Goal: Find specific page/section: Find specific page/section

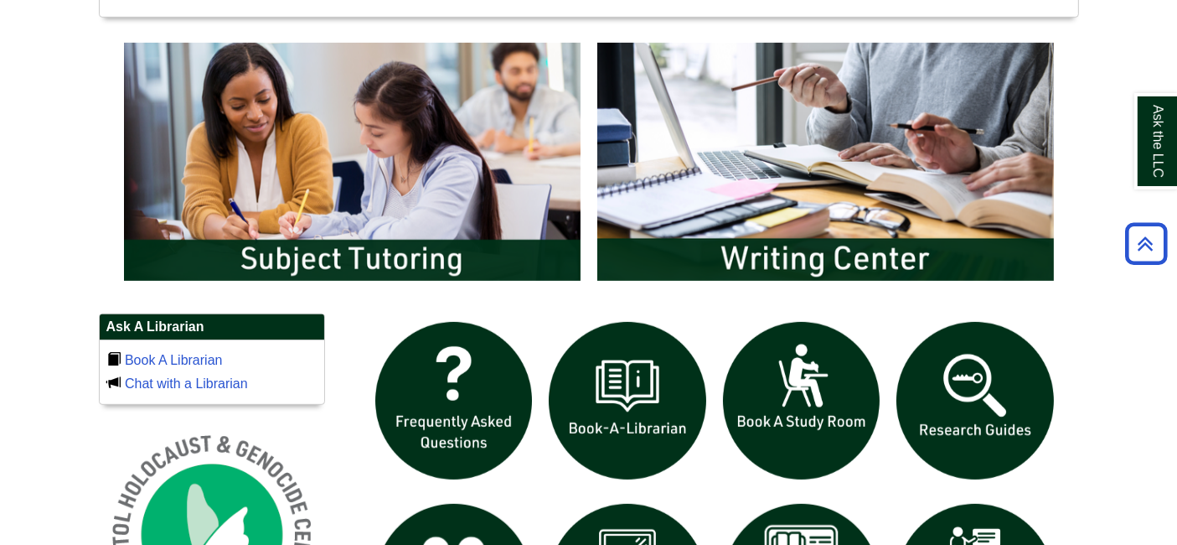
scroll to position [744, 0]
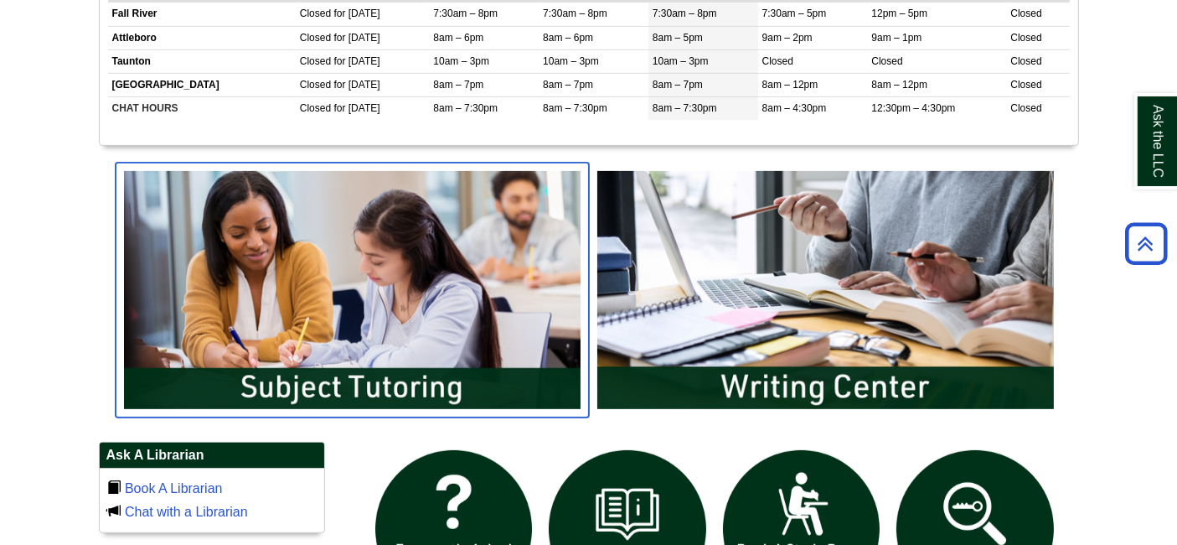
click at [534, 302] on img "slideshow" at bounding box center [352, 290] width 473 height 255
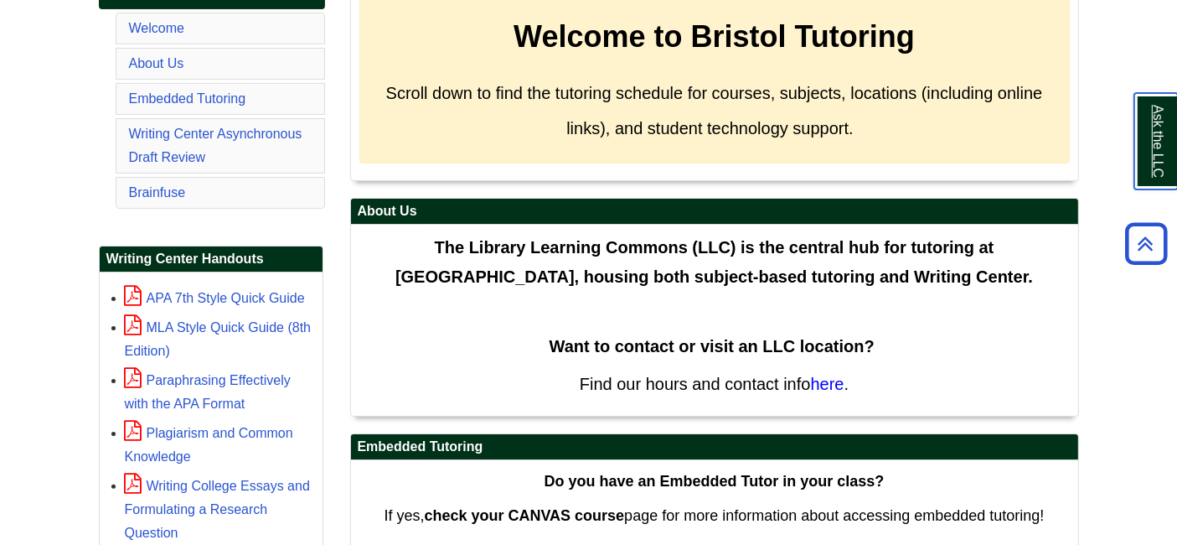
scroll to position [279, 0]
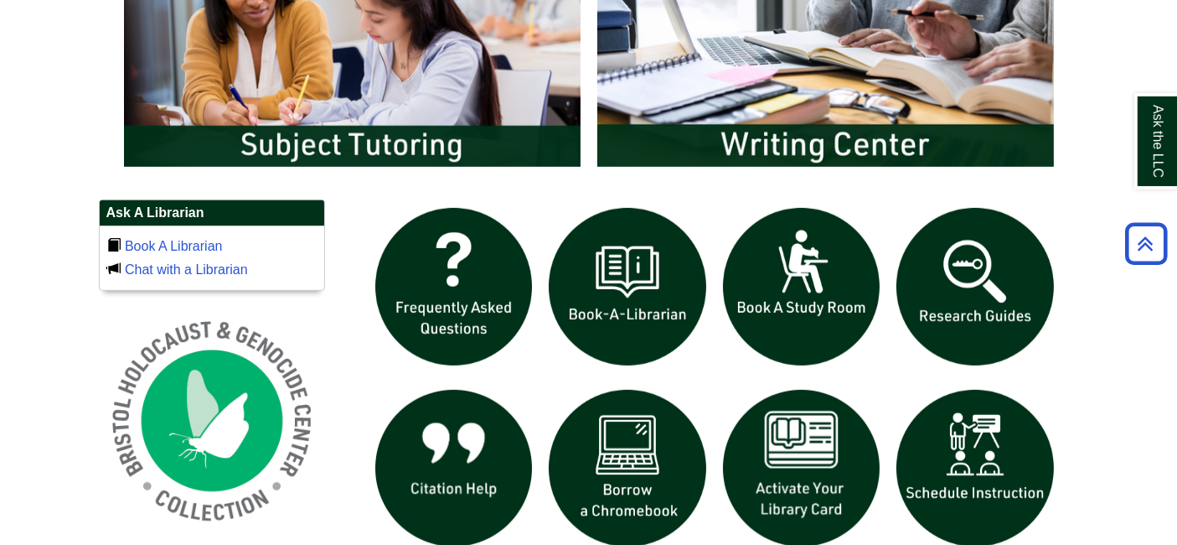
scroll to position [979, 0]
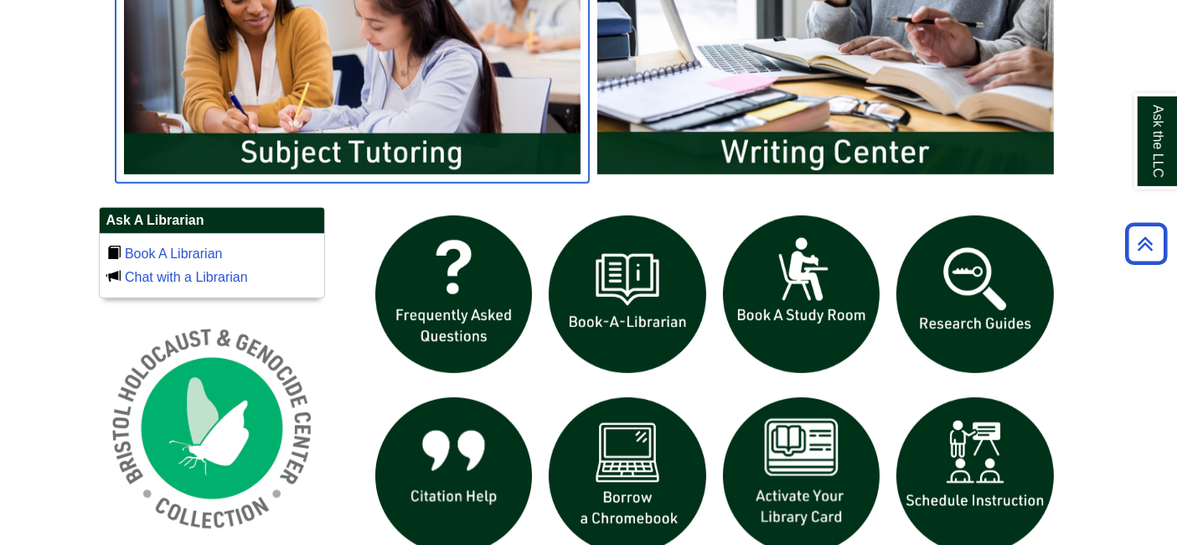
click at [471, 90] on img "slideshow" at bounding box center [352, 55] width 473 height 255
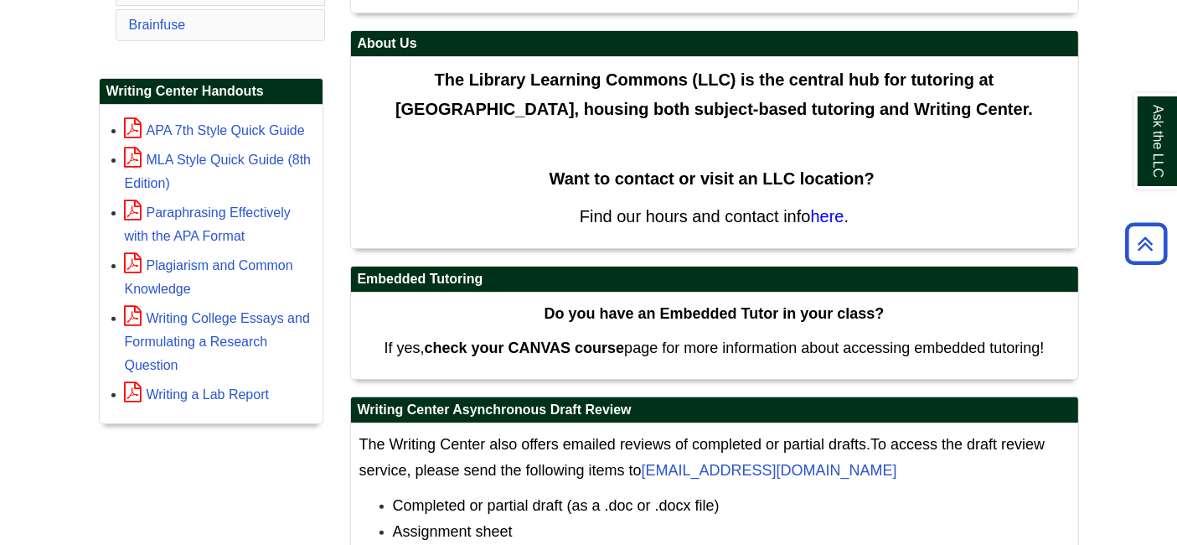
scroll to position [510, 0]
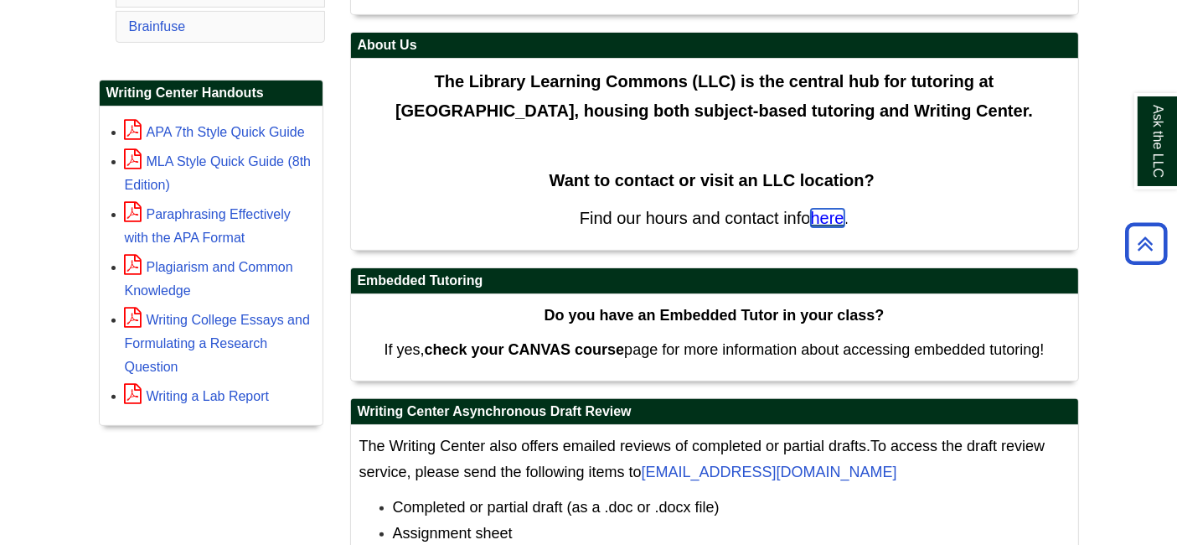
click at [842, 215] on span "here" at bounding box center [828, 218] width 34 height 18
